Goal: Information Seeking & Learning: Find contact information

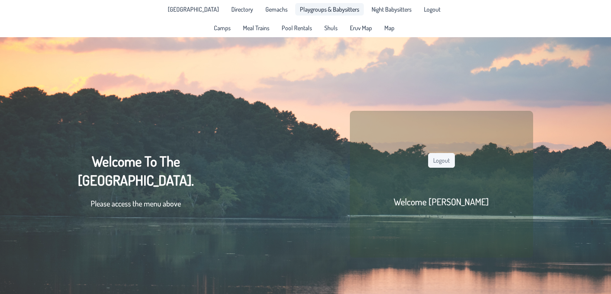
click at [321, 9] on span "Playgroups & Babysitters" at bounding box center [329, 9] width 59 height 6
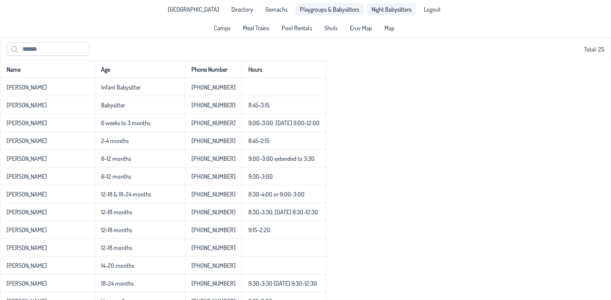
click at [372, 10] on span "Night Babysitters" at bounding box center [392, 9] width 40 height 6
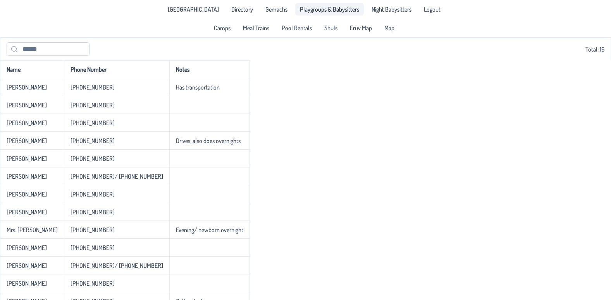
click at [329, 12] on span "Playgroups & Babysitters" at bounding box center [329, 9] width 59 height 6
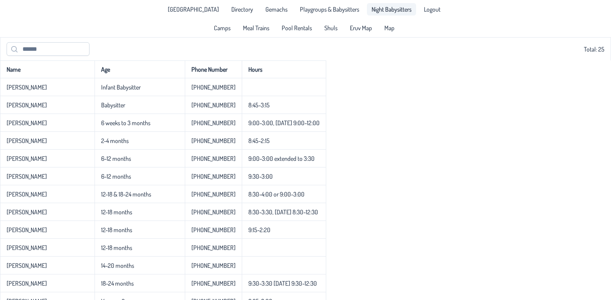
click at [372, 12] on span "Night Babysitters" at bounding box center [392, 9] width 40 height 6
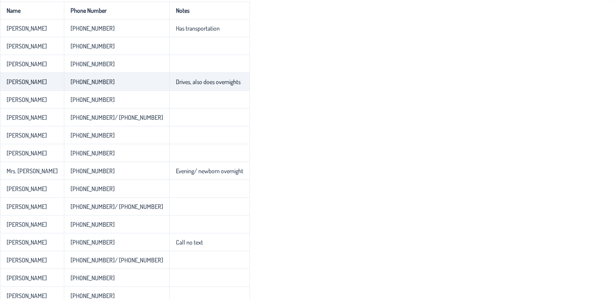
scroll to position [65, 0]
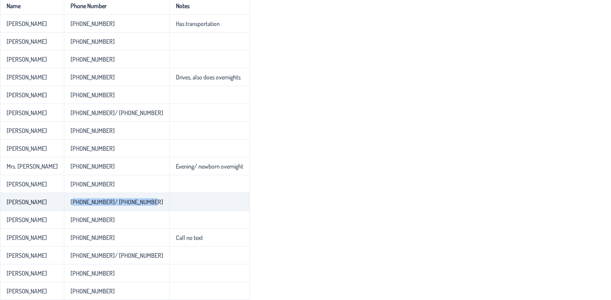
drag, startPoint x: 148, startPoint y: 202, endPoint x: 72, endPoint y: 205, distance: 75.6
click at [72, 205] on td "[PHONE_NUMBER]/ [PHONE_NUMBER]" at bounding box center [116, 202] width 105 height 18
drag, startPoint x: 72, startPoint y: 205, endPoint x: 91, endPoint y: 203, distance: 19.0
click at [91, 203] on p-celleditor "[PHONE_NUMBER]/ [PHONE_NUMBER]" at bounding box center [117, 202] width 93 height 8
drag, startPoint x: 105, startPoint y: 201, endPoint x: 73, endPoint y: 201, distance: 32.6
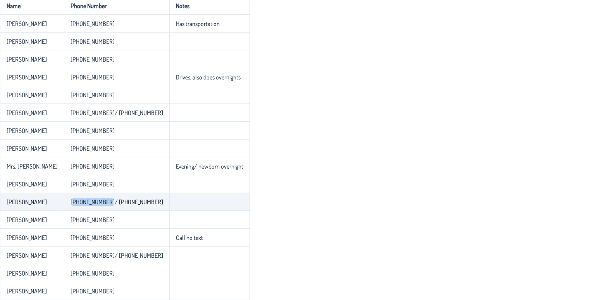
click at [73, 201] on p-celleditor "[PHONE_NUMBER]/ [PHONE_NUMBER]" at bounding box center [117, 202] width 93 height 8
drag, startPoint x: 73, startPoint y: 201, endPoint x: 104, endPoint y: 201, distance: 31.4
click at [104, 201] on p-celleditor "[PHONE_NUMBER]/ [PHONE_NUMBER]" at bounding box center [117, 202] width 93 height 8
click at [105, 201] on p-celleditor "[PHONE_NUMBER]/ [PHONE_NUMBER]" at bounding box center [117, 202] width 93 height 8
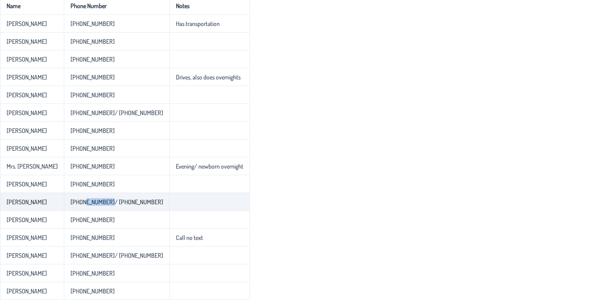
drag, startPoint x: 104, startPoint y: 201, endPoint x: 81, endPoint y: 202, distance: 23.7
click at [81, 202] on p-celleditor "[PHONE_NUMBER]/ [PHONE_NUMBER]" at bounding box center [117, 202] width 93 height 8
drag, startPoint x: 72, startPoint y: 202, endPoint x: 105, endPoint y: 200, distance: 33.8
click at [105, 200] on p-celleditor "[PHONE_NUMBER]/ [PHONE_NUMBER]" at bounding box center [117, 202] width 93 height 8
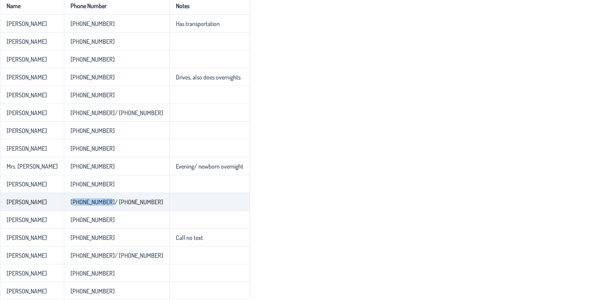
click at [107, 200] on p-celleditor "[PHONE_NUMBER]/ [PHONE_NUMBER]" at bounding box center [117, 202] width 93 height 8
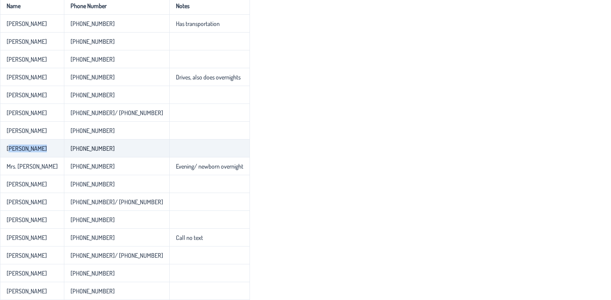
drag, startPoint x: 9, startPoint y: 148, endPoint x: 67, endPoint y: 148, distance: 58.1
click at [67, 148] on tr "[PERSON_NAME] [PHONE_NUMBER]" at bounding box center [125, 149] width 250 height 18
drag, startPoint x: 67, startPoint y: 148, endPoint x: 83, endPoint y: 148, distance: 15.1
click at [83, 148] on p-celleditor "[PHONE_NUMBER]" at bounding box center [93, 149] width 44 height 8
drag, startPoint x: 71, startPoint y: 147, endPoint x: 104, endPoint y: 148, distance: 32.9
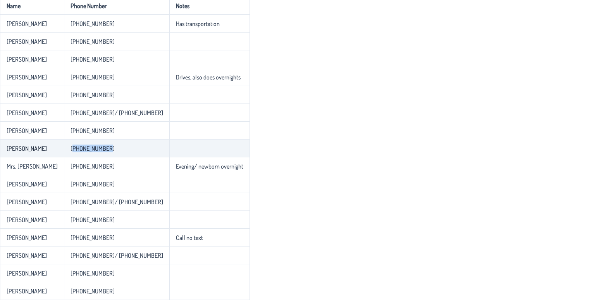
click at [104, 148] on p-celleditor "[PHONE_NUMBER]" at bounding box center [93, 149] width 44 height 8
click at [104, 147] on p-celleditor "[PHONE_NUMBER]" at bounding box center [93, 149] width 44 height 8
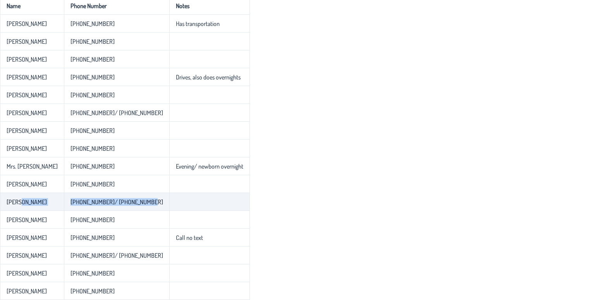
drag, startPoint x: 19, startPoint y: 202, endPoint x: 145, endPoint y: 199, distance: 126.4
click at [145, 199] on tr "[PERSON_NAME] [PHONE_NUMBER]/ [PHONE_NUMBER]" at bounding box center [125, 202] width 250 height 18
click at [146, 199] on td "[PHONE_NUMBER]/ [PHONE_NUMBER]" at bounding box center [116, 202] width 105 height 18
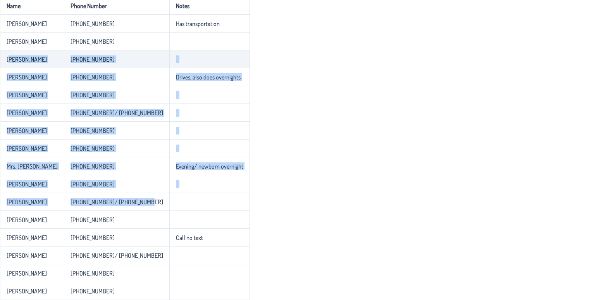
drag, startPoint x: 140, startPoint y: 202, endPoint x: 9, endPoint y: 58, distance: 195.1
click at [9, 58] on tbody "[PERSON_NAME] [PHONE_NUMBER] Has transportation [GEOGRAPHIC_DATA][PERSON_NAME][…" at bounding box center [125, 157] width 250 height 285
drag, startPoint x: 9, startPoint y: 58, endPoint x: 64, endPoint y: 63, distance: 54.9
click at [64, 63] on td "[PHONE_NUMBER]" at bounding box center [116, 59] width 105 height 18
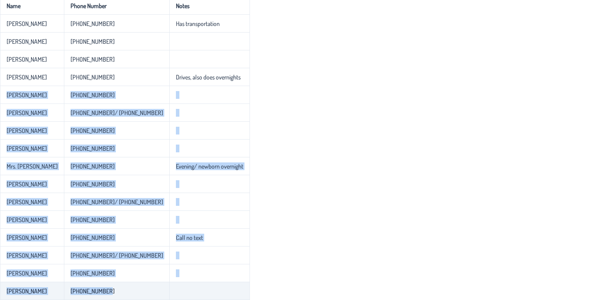
drag, startPoint x: 7, startPoint y: 94, endPoint x: 104, endPoint y: 285, distance: 214.3
click at [104, 285] on tbody "[PERSON_NAME] [PHONE_NUMBER] Has transportation [GEOGRAPHIC_DATA][PERSON_NAME][…" at bounding box center [125, 157] width 250 height 285
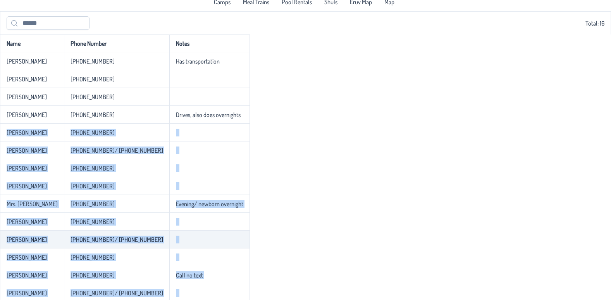
click at [94, 242] on p-celleditor "[PHONE_NUMBER]/ [PHONE_NUMBER]" at bounding box center [117, 240] width 93 height 8
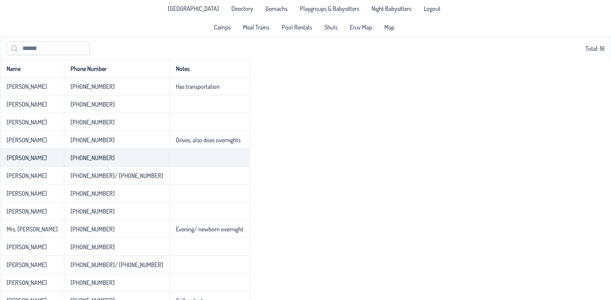
scroll to position [0, 0]
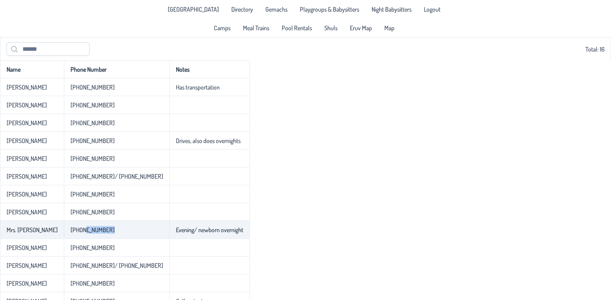
drag, startPoint x: 83, startPoint y: 232, endPoint x: 113, endPoint y: 231, distance: 30.3
click at [113, 231] on td "[PHONE_NUMBER]" at bounding box center [116, 230] width 105 height 18
click at [113, 229] on td "[PHONE_NUMBER]" at bounding box center [116, 230] width 105 height 18
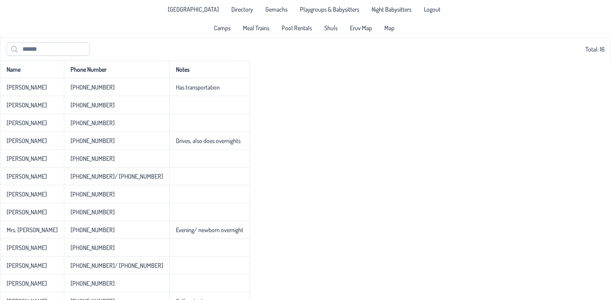
click at [482, 150] on div "Name Phone Number Notes [PERSON_NAME] [PHONE_NUMBER] Has transportation [PERSON…" at bounding box center [305, 211] width 611 height 303
click at [251, 118] on div "Name Phone Number Notes [PERSON_NAME] [PHONE_NUMBER] Has transportation [PERSON…" at bounding box center [305, 211] width 611 height 303
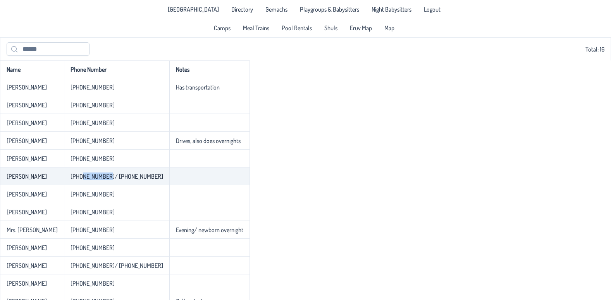
drag, startPoint x: 81, startPoint y: 179, endPoint x: 105, endPoint y: 177, distance: 25.0
click at [105, 177] on p-celleditor "[PHONE_NUMBER]/ [PHONE_NUMBER]" at bounding box center [117, 176] width 93 height 8
